Goal: Obtain resource: Download file/media

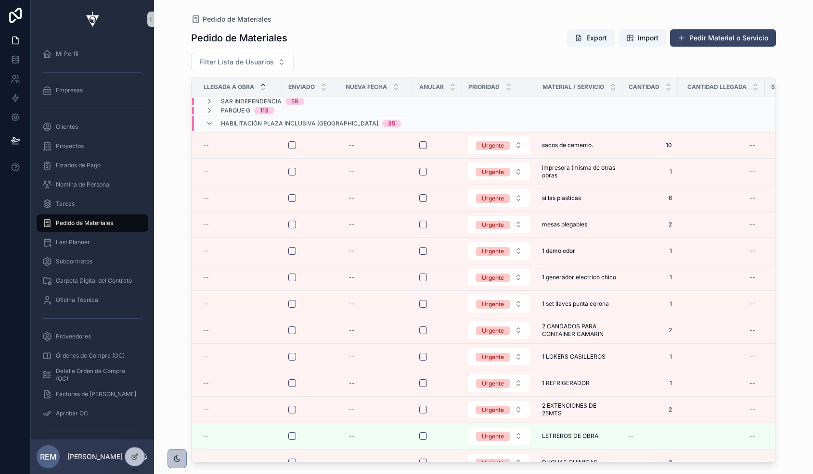
scroll to position [0, 600]
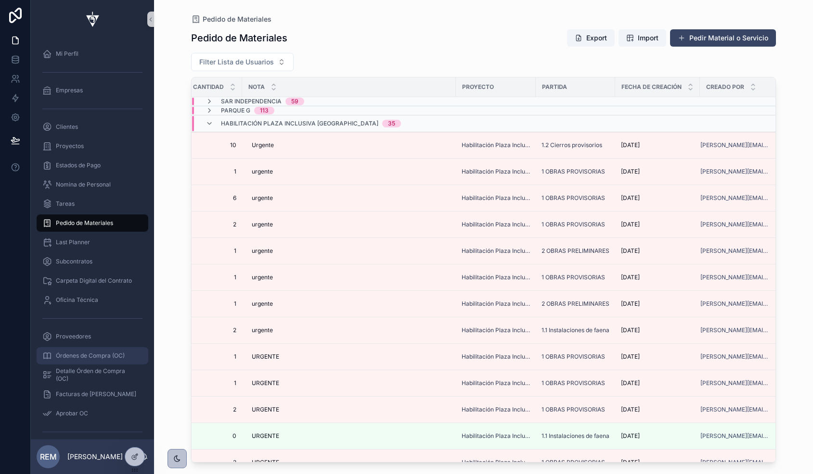
click at [83, 359] on span "Órdenes de Compra (OC)" at bounding box center [90, 356] width 69 height 8
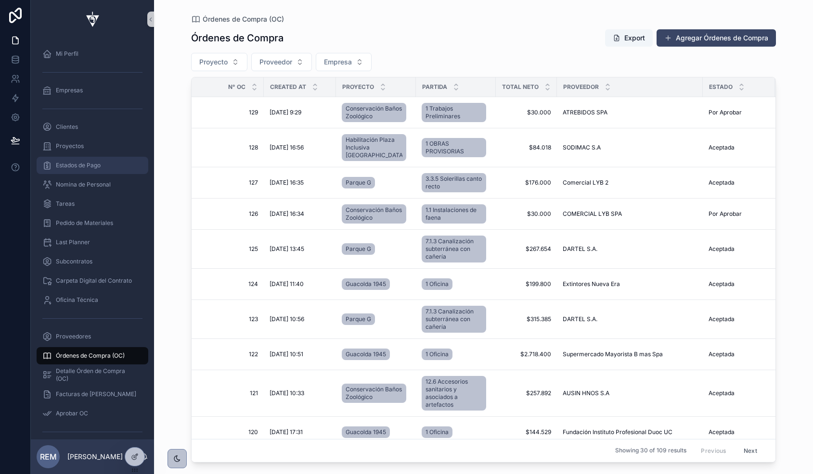
click at [91, 159] on div "Estados de Pago" at bounding box center [92, 165] width 100 height 15
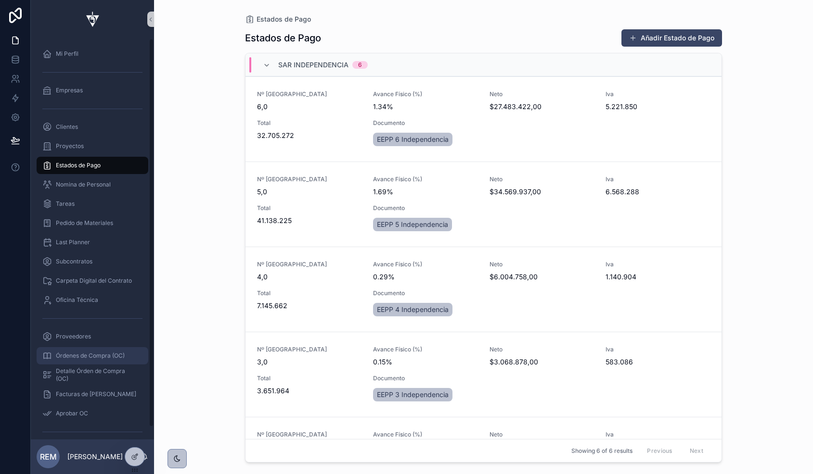
click at [114, 356] on span "Órdenes de Compra (OC)" at bounding box center [90, 356] width 69 height 8
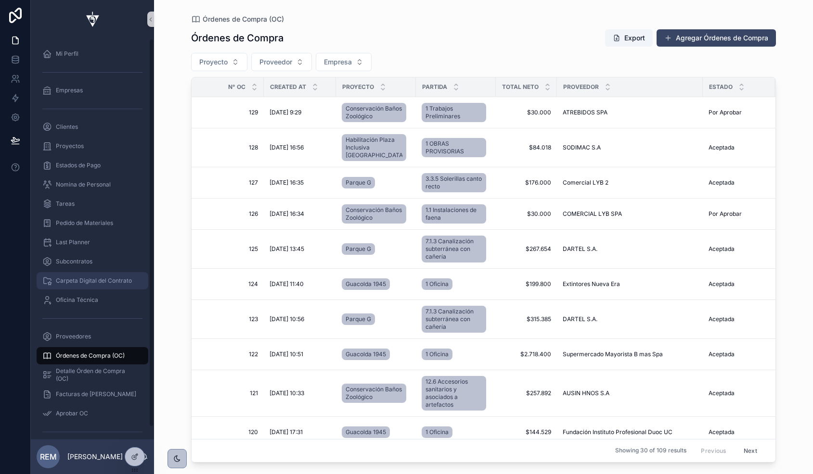
scroll to position [13, 0]
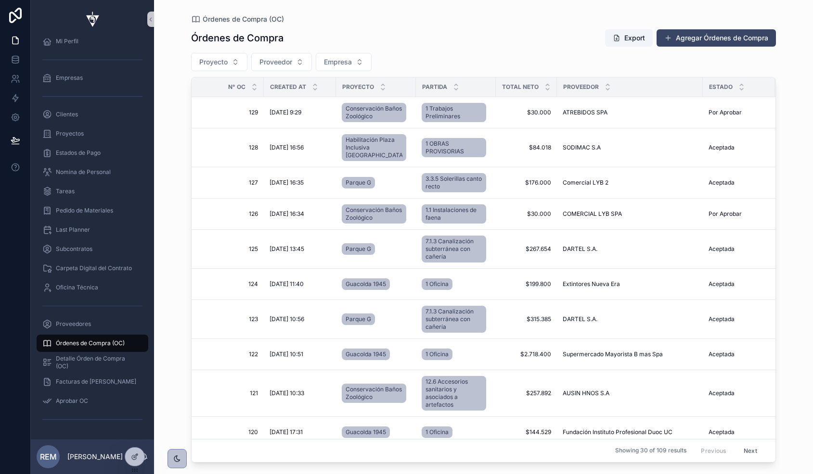
click at [86, 347] on div "Órdenes de Compra (OC)" at bounding box center [92, 343] width 100 height 15
click at [225, 61] on span "Proyecto" at bounding box center [213, 62] width 28 height 10
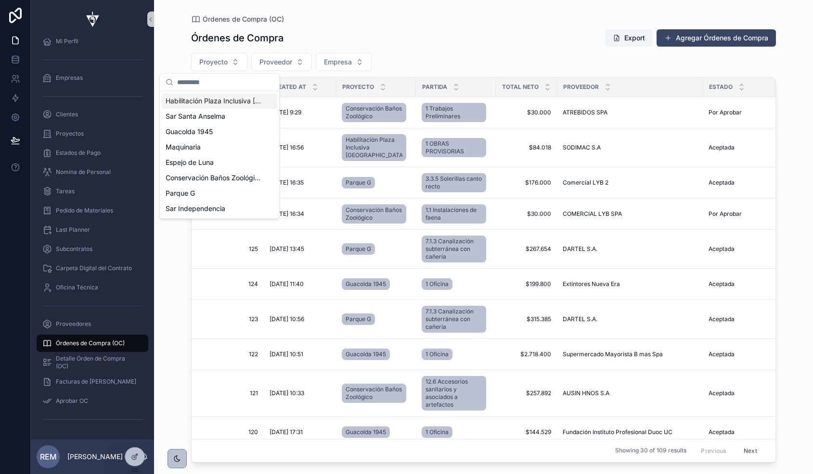
click at [177, 56] on div "Órdenes de Compra (OC) Órdenes de Compra Export Agregar Órdenes de Compra Proye…" at bounding box center [483, 231] width 615 height 463
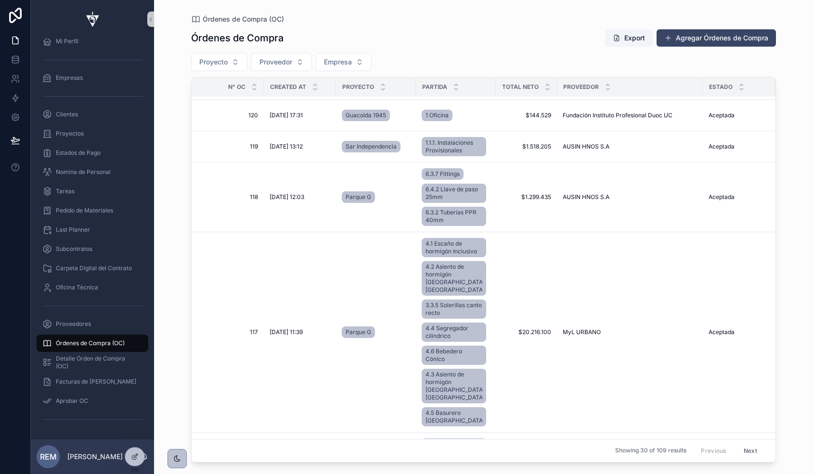
scroll to position [319, 0]
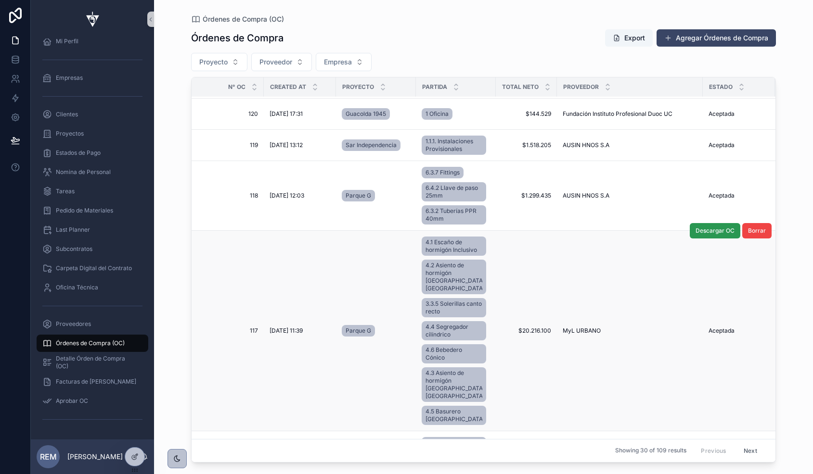
click at [707, 234] on span "Descargar OC" at bounding box center [714, 231] width 39 height 8
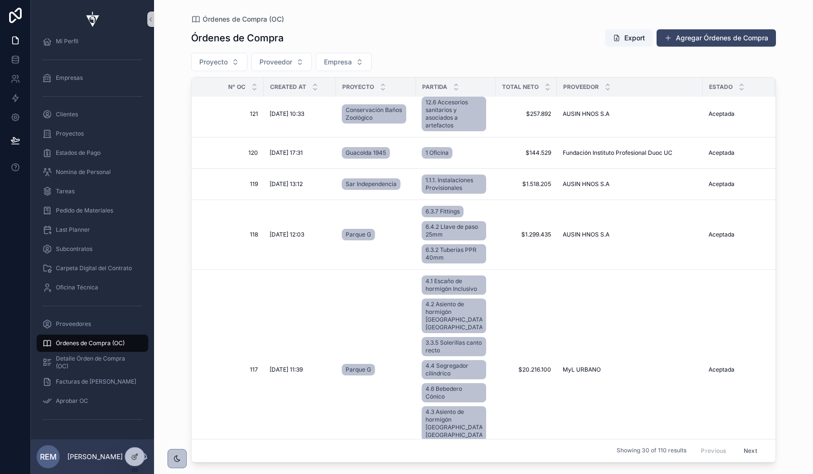
scroll to position [311, 0]
